Goal: Information Seeking & Learning: Learn about a topic

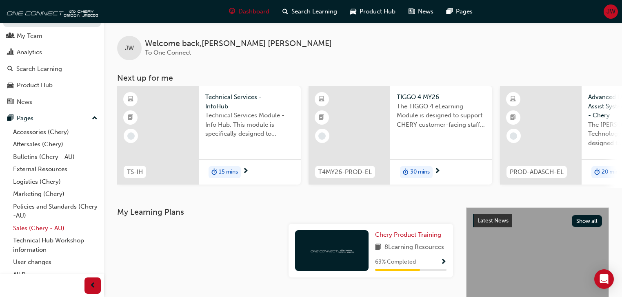
scroll to position [24, 0]
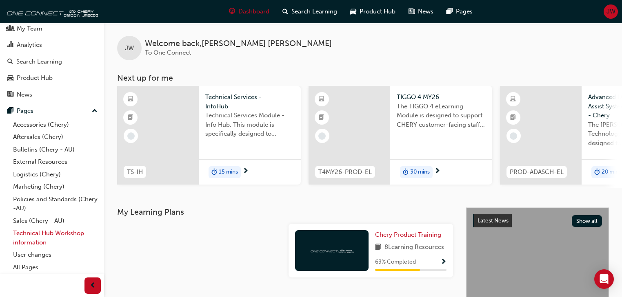
click at [39, 238] on link "Technical Hub Workshop information" at bounding box center [55, 238] width 91 height 22
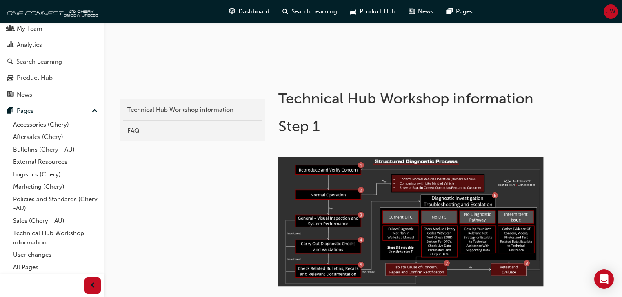
scroll to position [131, 0]
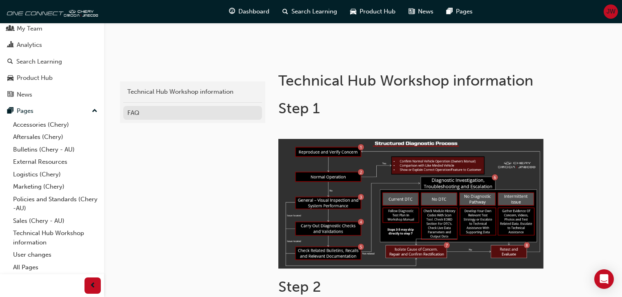
click at [152, 112] on div "FAQ" at bounding box center [192, 112] width 131 height 9
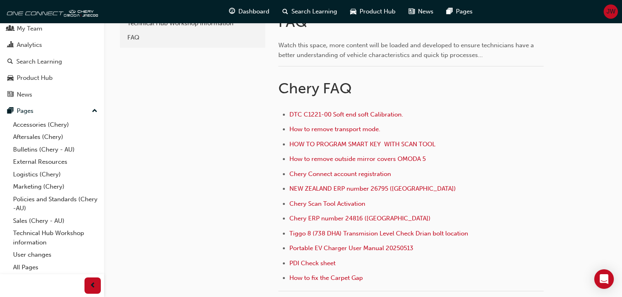
scroll to position [131, 0]
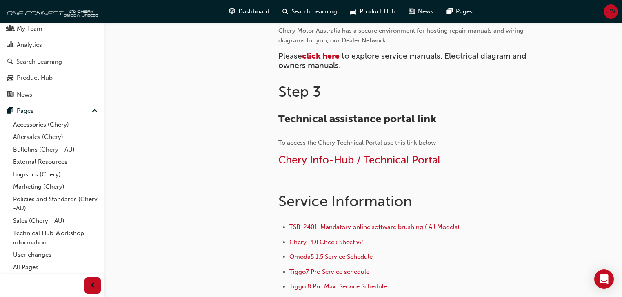
scroll to position [424, 0]
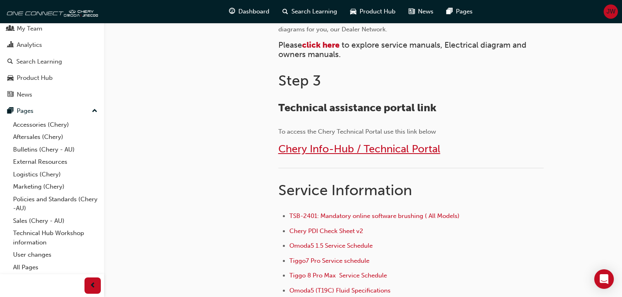
click at [352, 153] on span "Chery Info-Hub / Technical Portal" at bounding box center [359, 149] width 162 height 13
